Goal: Information Seeking & Learning: Check status

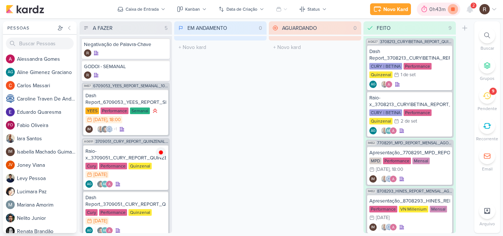
scroll to position [37, 0]
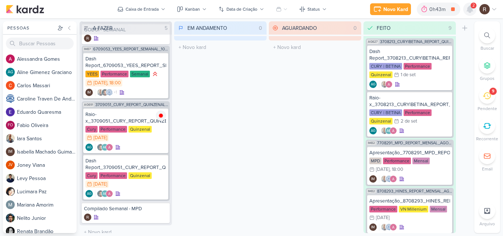
click at [474, 9] on div at bounding box center [469, 9] width 13 height 13
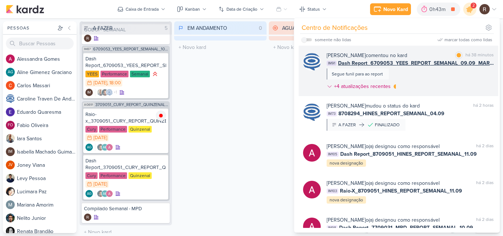
click at [423, 75] on div "[PERSON_NAME] comentou no kard marcar como lida há 38 minutos IM91 Dash Report_…" at bounding box center [409, 73] width 167 height 42
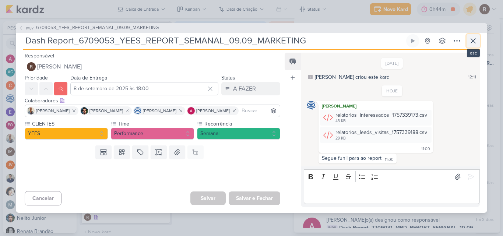
click at [477, 40] on button at bounding box center [472, 40] width 13 height 13
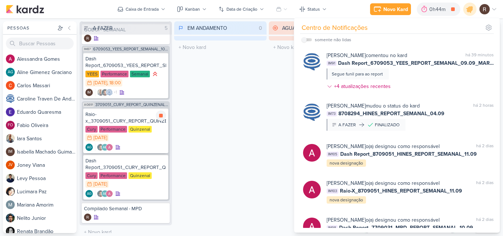
click at [133, 130] on div "Quinzenal" at bounding box center [139, 129] width 23 height 7
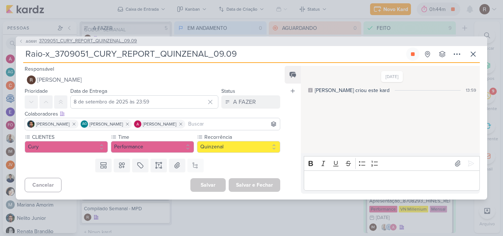
click at [110, 43] on span "3709051_CURY_REPORT_QUINZENAL_09.09" at bounding box center [88, 41] width 98 height 7
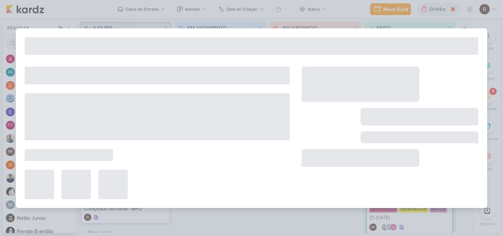
type input "3709051_CURY_REPORT_QUINZENAL_09.09"
type input "9 de setembro de 2025 às 14:00"
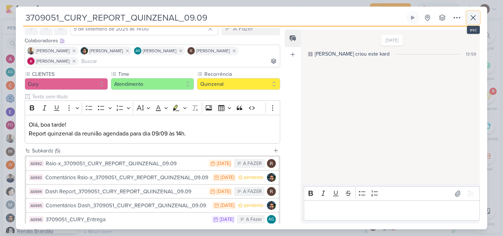
click at [472, 17] on icon at bounding box center [473, 17] width 4 height 4
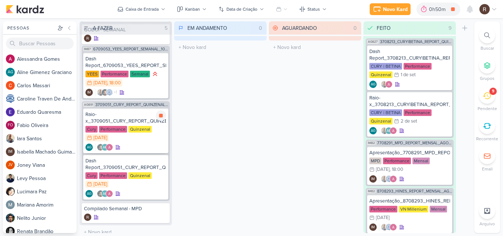
click at [117, 125] on div "Raio-x_3709051_CURY_REPORT_QUINZENAL_09.09 Cury Performance Quinzenal 8/9 [DATE…" at bounding box center [125, 130] width 85 height 45
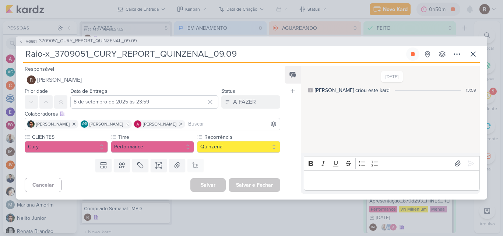
click at [350, 181] on p "Editor editing area: main" at bounding box center [391, 180] width 168 height 9
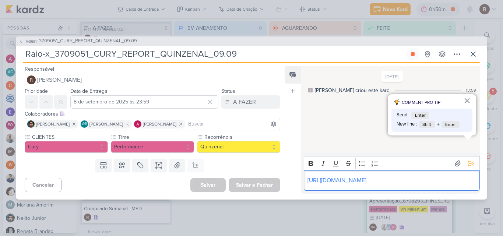
click at [116, 44] on span "3709051_CURY_REPORT_QUINZENAL_09.09" at bounding box center [88, 41] width 98 height 7
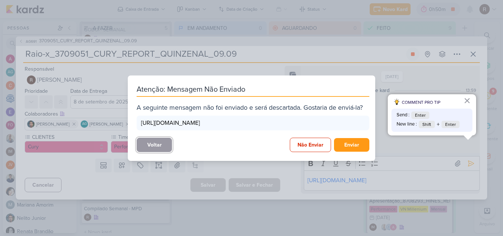
click at [170, 148] on button "Voltar" at bounding box center [154, 145] width 35 height 14
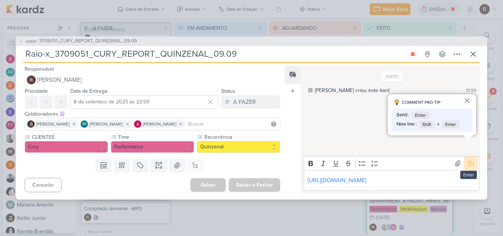
click at [467, 160] on icon at bounding box center [470, 163] width 7 height 7
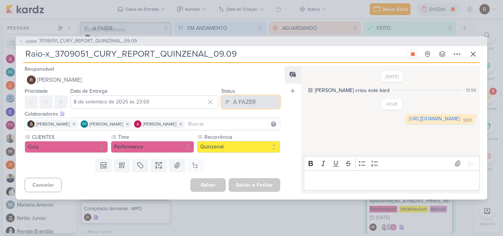
click at [248, 97] on button "A FAZER" at bounding box center [250, 101] width 59 height 13
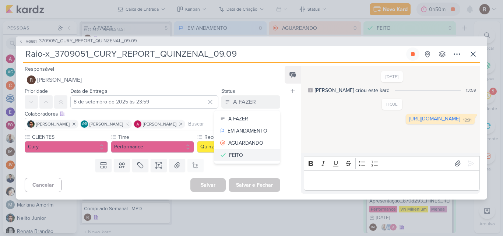
click at [244, 152] on button "FEITO" at bounding box center [247, 155] width 66 height 12
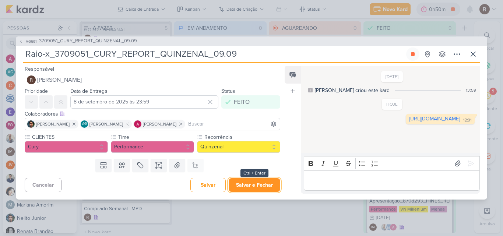
click at [256, 185] on button "Salvar e Fechar" at bounding box center [255, 185] width 52 height 14
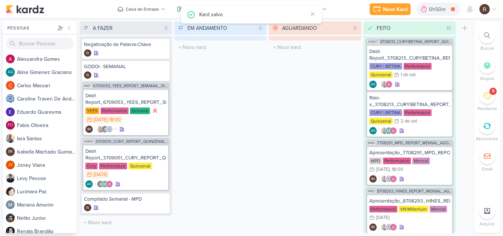
scroll to position [0, 0]
click at [160, 155] on div at bounding box center [161, 152] width 10 height 10
click at [109, 157] on div "Dash Report_3709051_CURY_REPORT_QUINZENAL_09.09" at bounding box center [125, 154] width 81 height 13
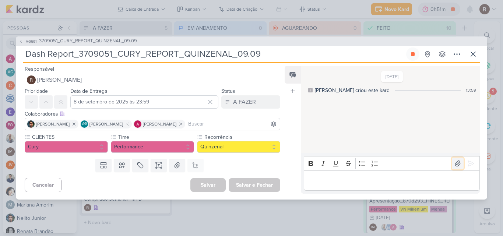
click at [455, 168] on button at bounding box center [458, 164] width 12 height 12
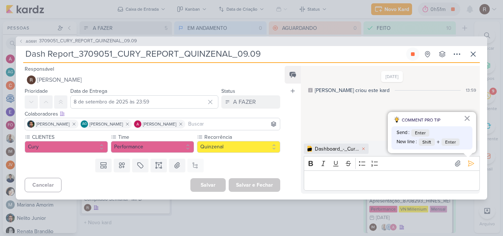
click at [329, 180] on p "Editor editing area: main" at bounding box center [391, 180] width 168 height 9
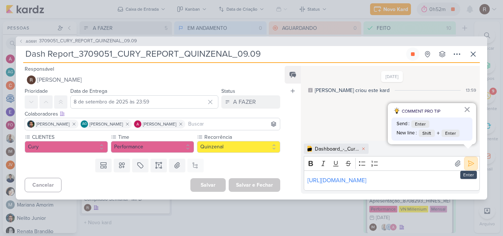
click at [471, 160] on icon at bounding box center [470, 163] width 7 height 7
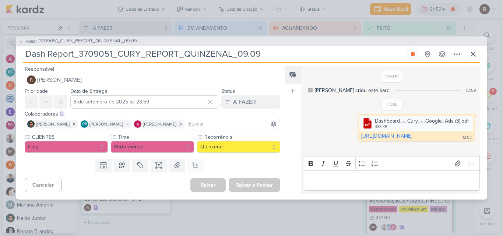
click at [89, 41] on span "3709051_CURY_REPORT_QUINZENAL_09.09" at bounding box center [88, 41] width 98 height 7
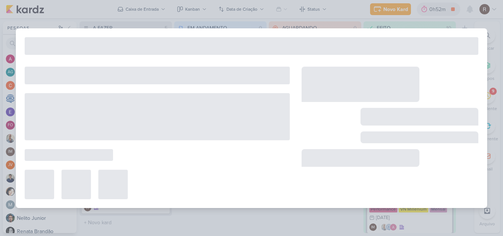
type input "3709051_CURY_REPORT_QUINZENAL_09.09"
type input "9 de setembro de 2025 às 14:00"
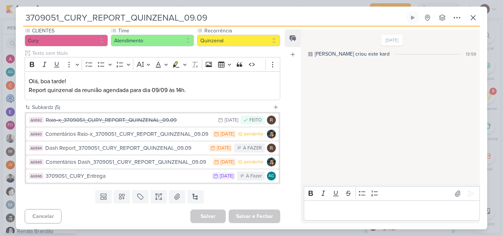
scroll to position [82, 0]
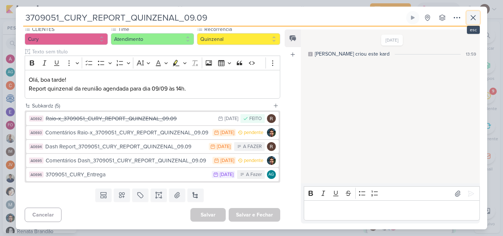
click at [471, 20] on icon at bounding box center [473, 17] width 4 height 4
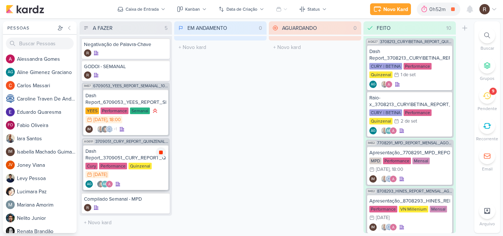
click at [162, 153] on icon at bounding box center [161, 153] width 4 height 4
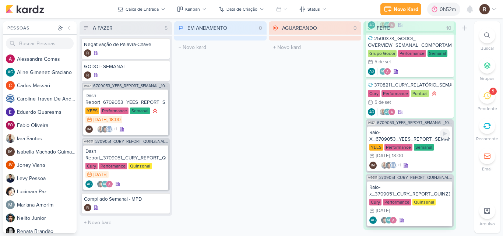
scroll to position [404, 0]
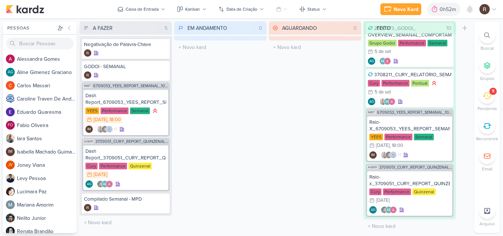
click at [492, 213] on div at bounding box center [487, 211] width 16 height 16
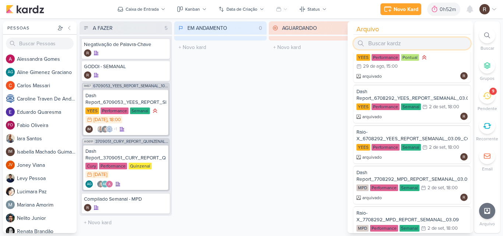
scroll to position [0, 0]
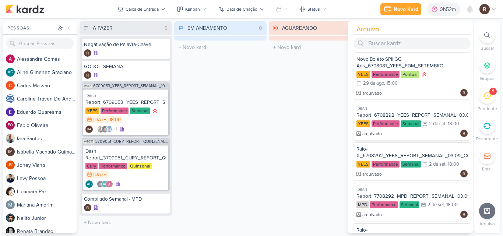
click at [434, 121] on div "2 de set" at bounding box center [437, 123] width 17 height 5
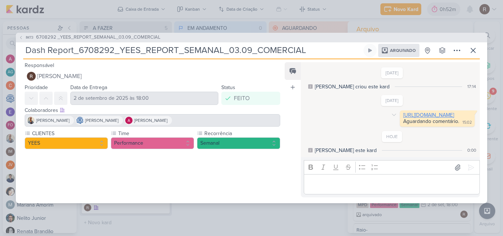
click at [403, 113] on link "[URL][DOMAIN_NAME]" at bounding box center [428, 115] width 51 height 6
